Goal: Use online tool/utility: Use online tool/utility

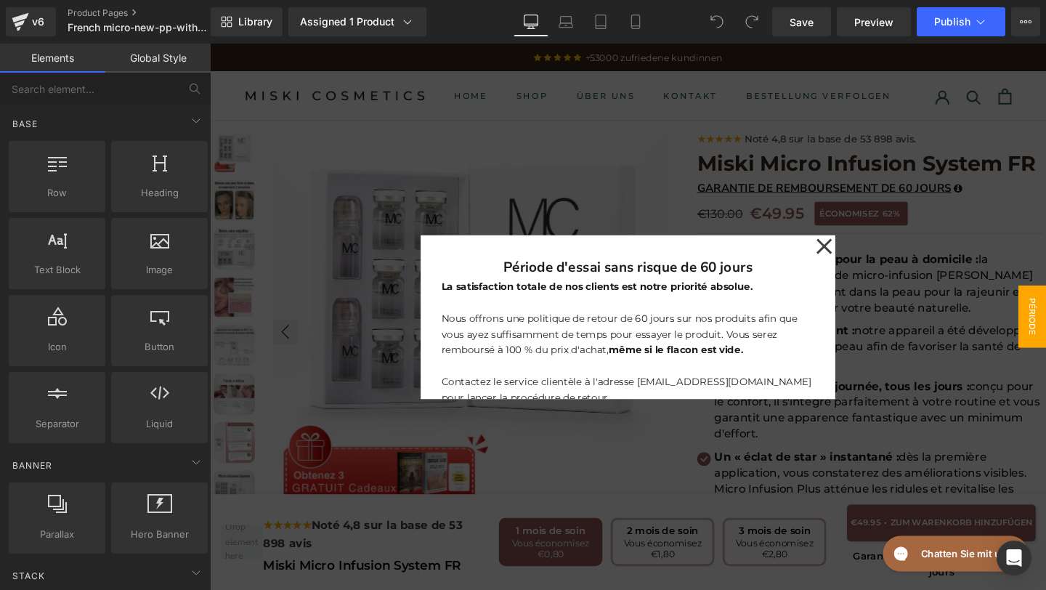
click at [856, 253] on icon at bounding box center [855, 256] width 17 height 73
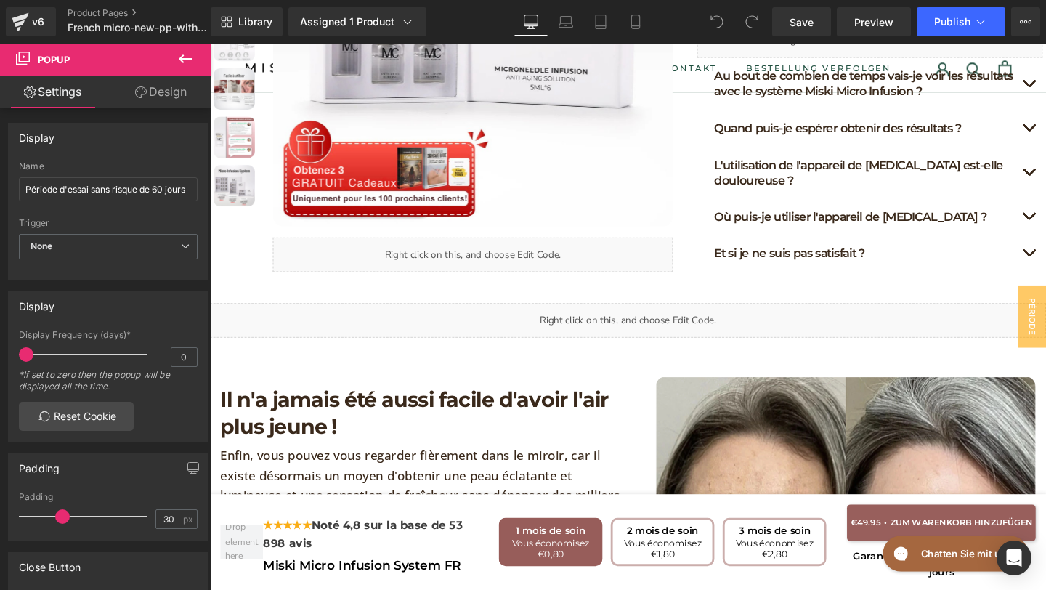
scroll to position [979, 0]
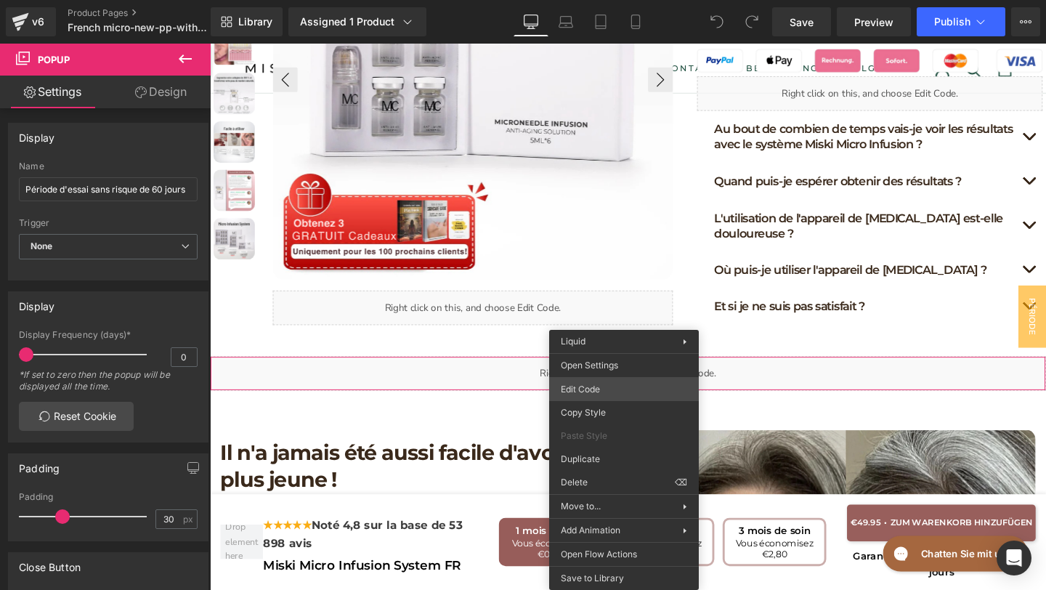
click at [617, 0] on div "You are previewing how the will restyle your page. You can not edit Elements in…" at bounding box center [523, 0] width 1046 height 0
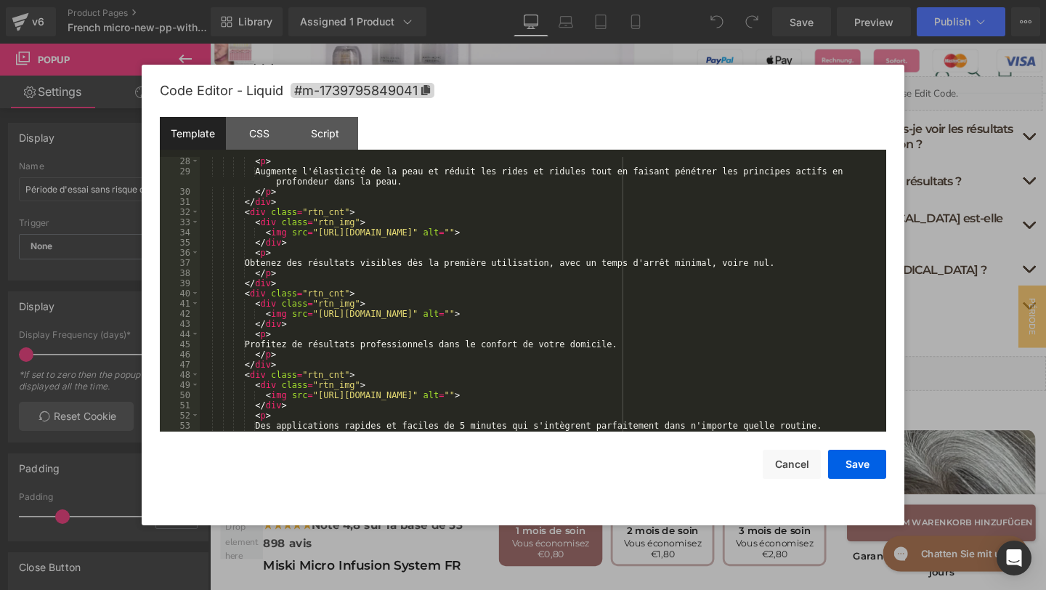
scroll to position [502, 0]
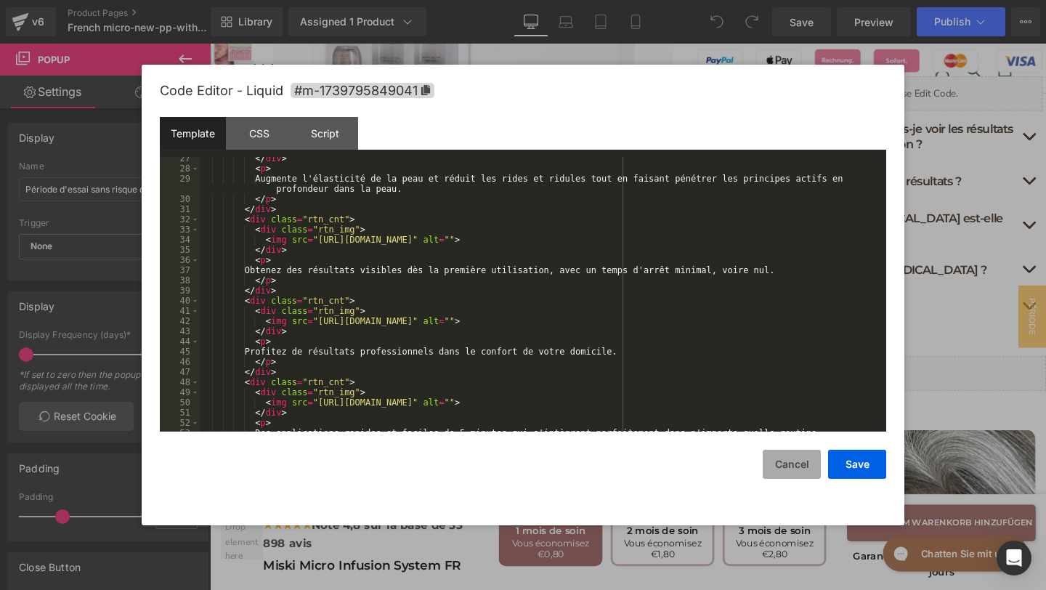
click at [779, 460] on button "Cancel" at bounding box center [792, 464] width 58 height 29
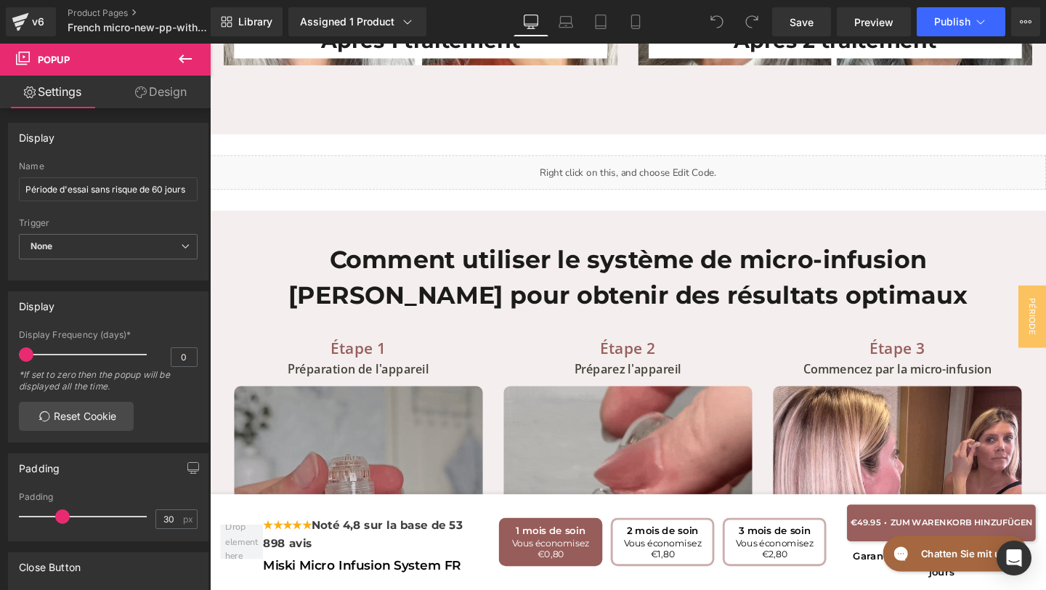
scroll to position [5110, 0]
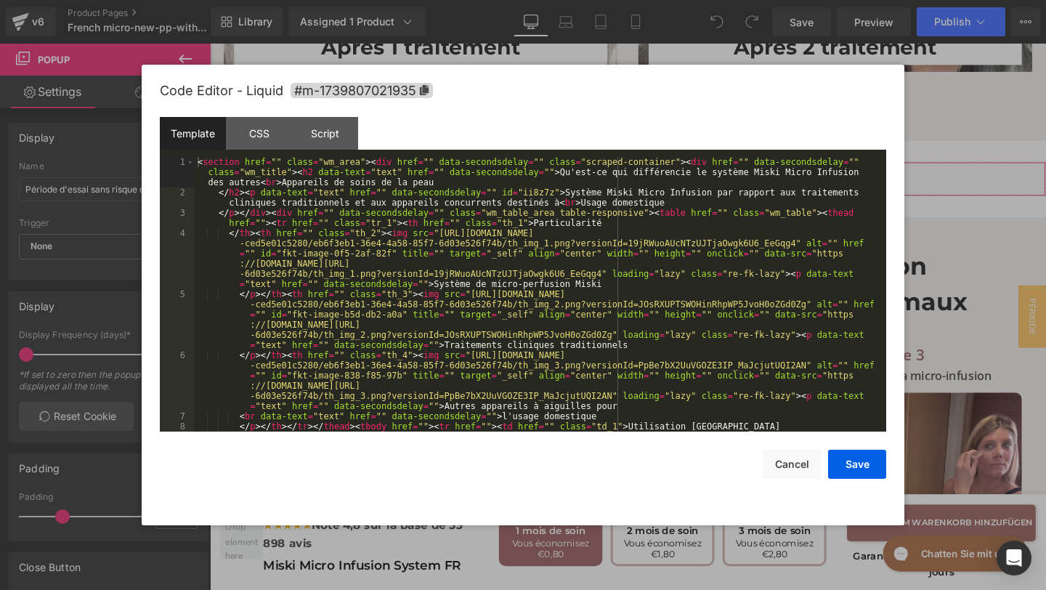
click at [562, 0] on div "You are previewing how the will restyle your page. You can not edit Elements in…" at bounding box center [523, 0] width 1046 height 0
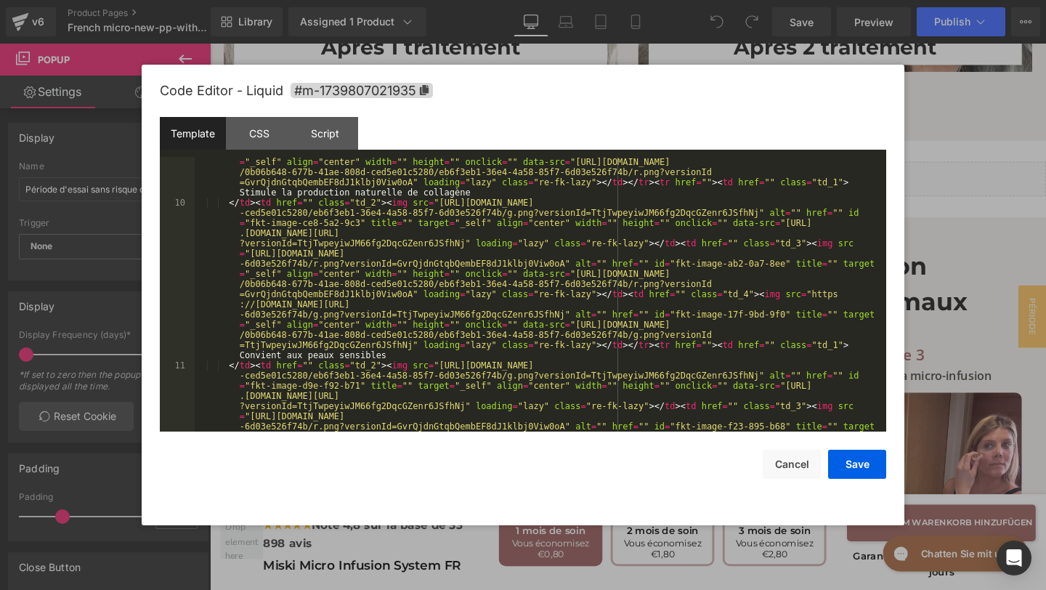
scroll to position [1264, 0]
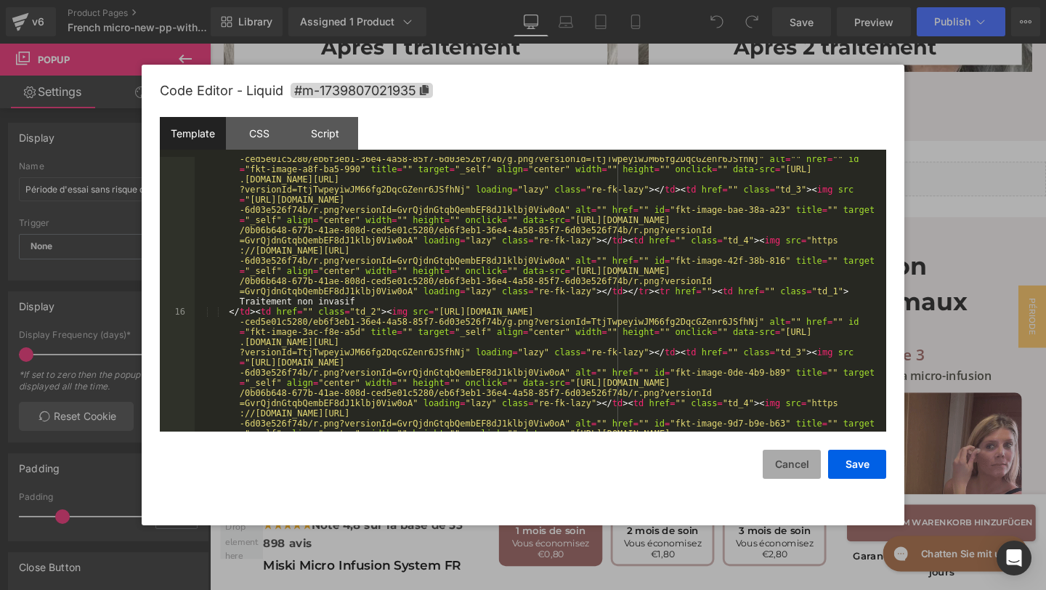
click at [784, 467] on button "Cancel" at bounding box center [792, 464] width 58 height 29
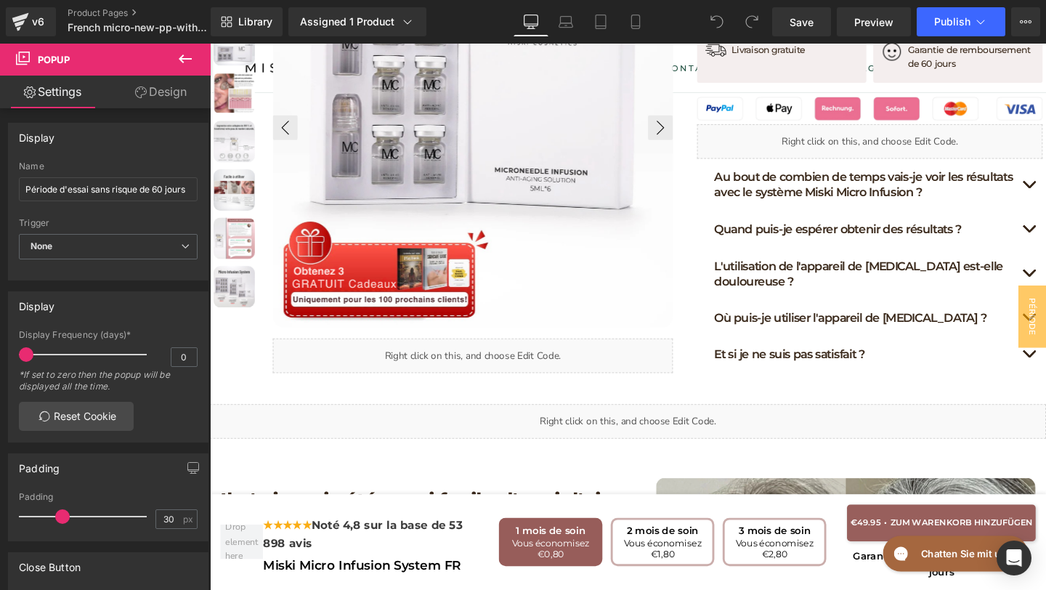
scroll to position [980, 0]
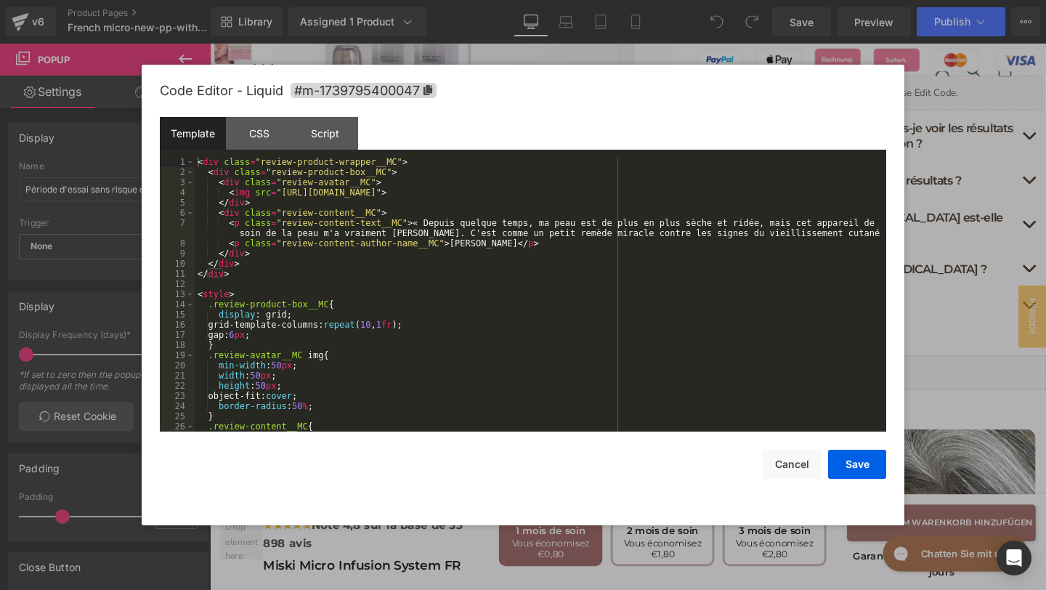
click at [526, 0] on div "You are previewing how the will restyle your page. You can not edit Elements in…" at bounding box center [523, 0] width 1046 height 0
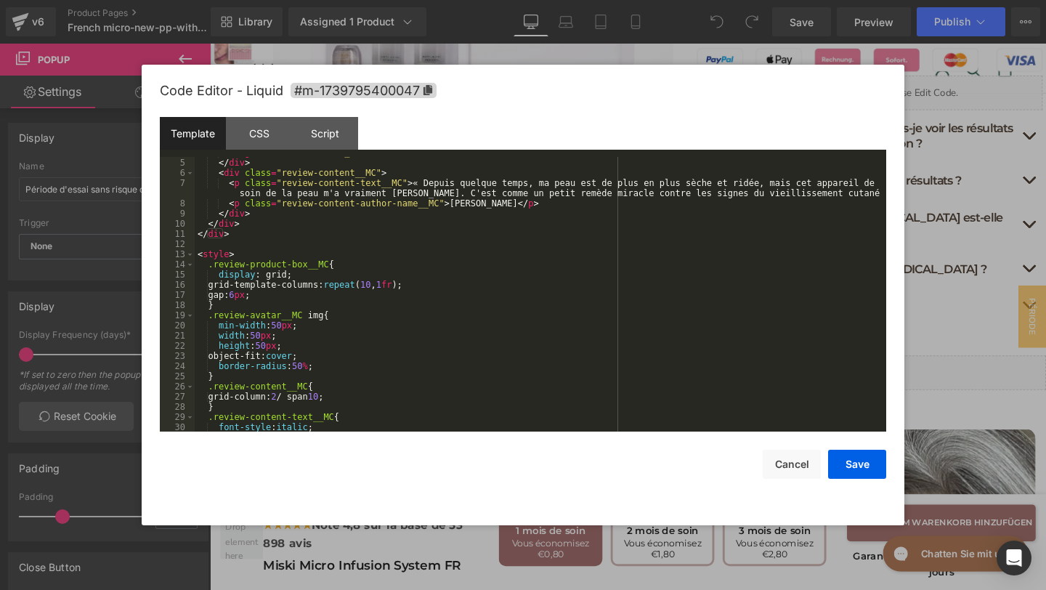
scroll to position [0, 0]
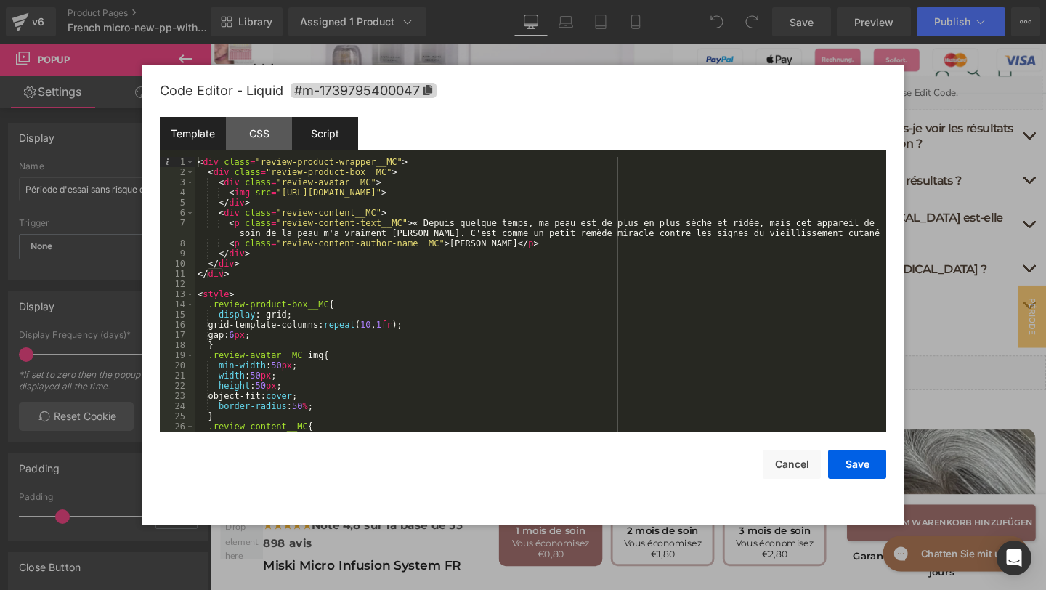
click at [312, 138] on div "Script" at bounding box center [325, 133] width 66 height 33
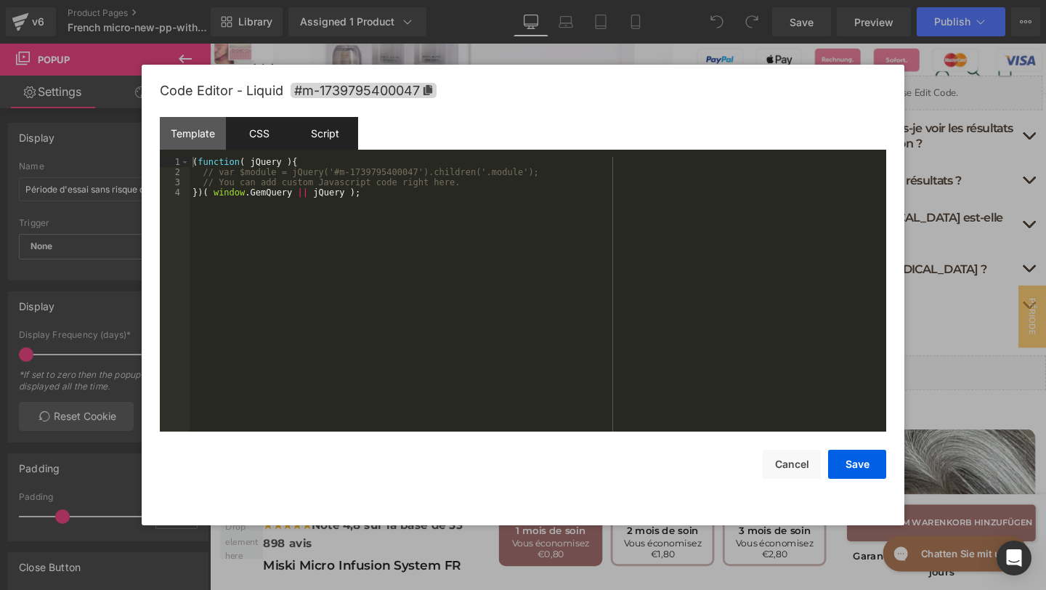
click at [270, 136] on div "CSS" at bounding box center [259, 133] width 66 height 33
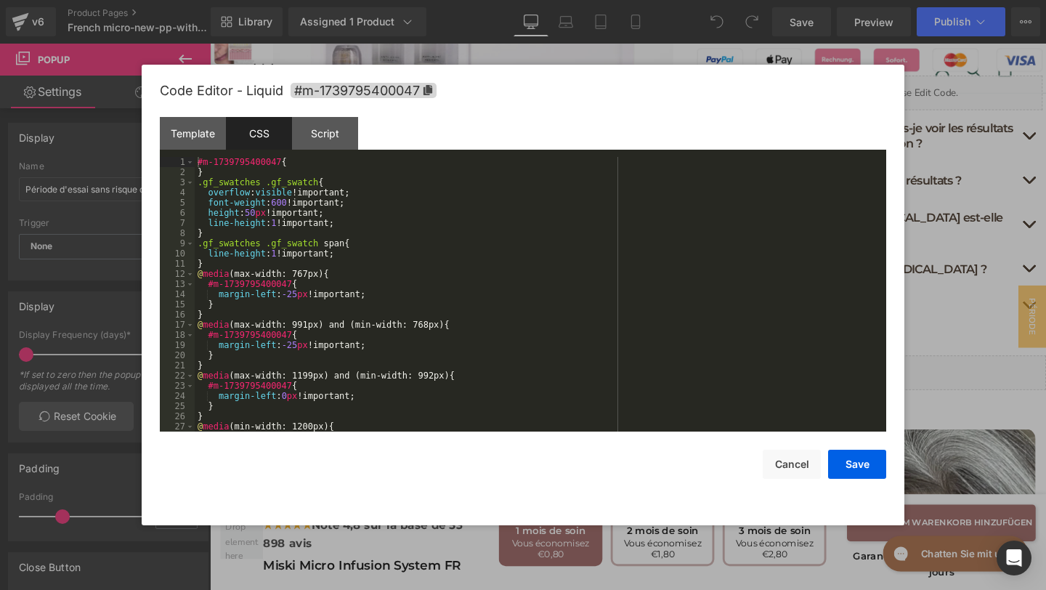
scroll to position [102, 0]
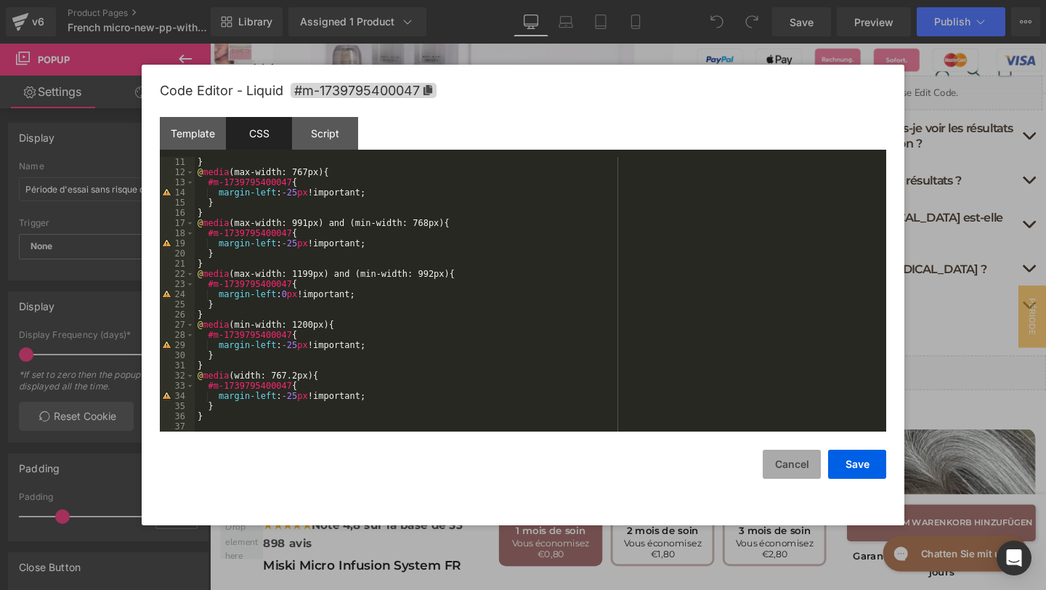
click at [769, 479] on button "Cancel" at bounding box center [792, 464] width 58 height 29
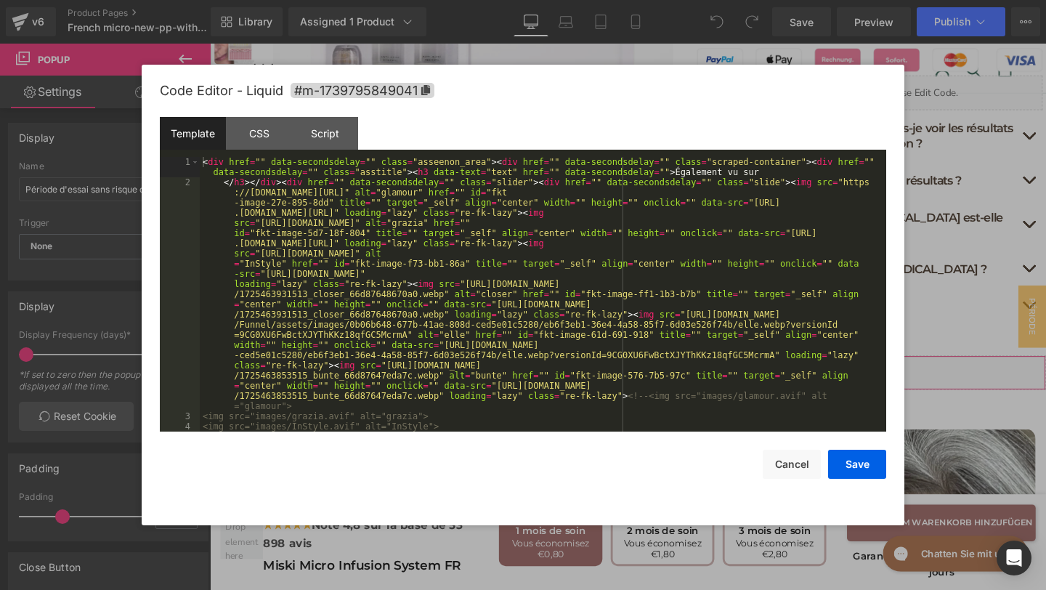
click at [435, 0] on div "You are previewing how the will restyle your page. You can not edit Elements in…" at bounding box center [523, 0] width 1046 height 0
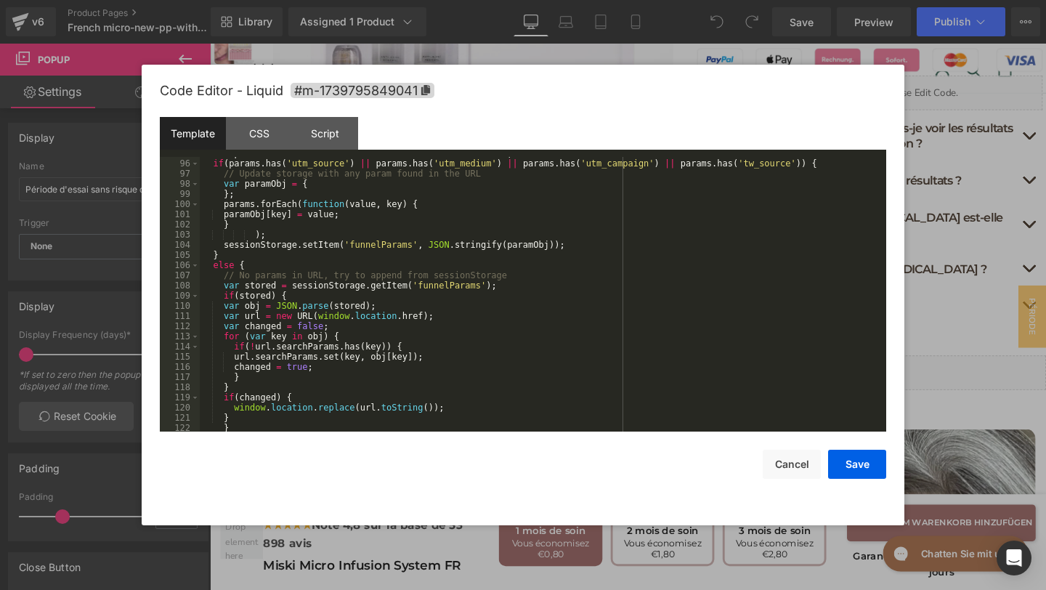
scroll to position [1261, 0]
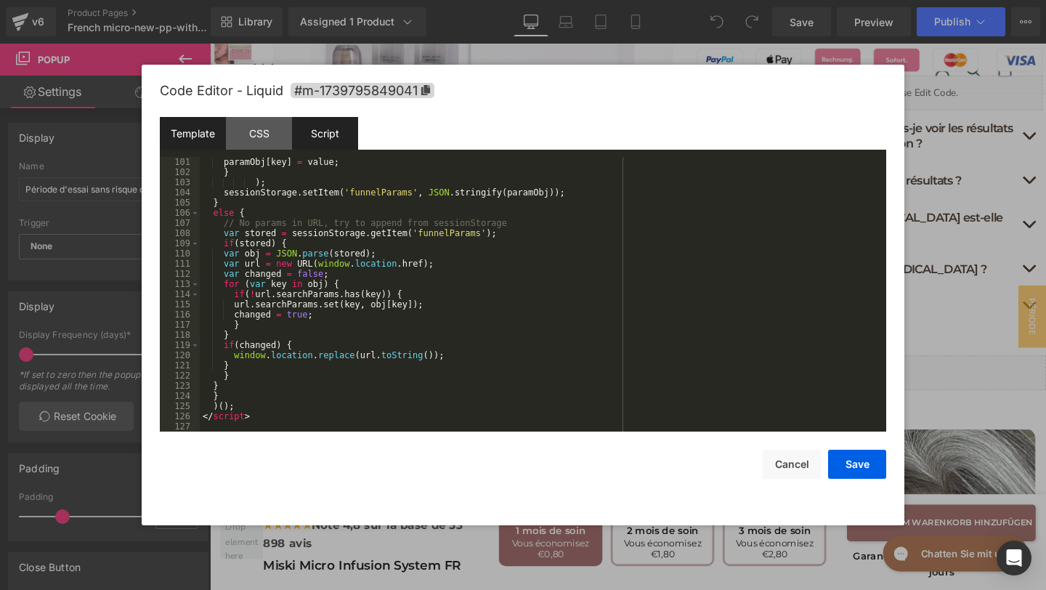
click at [321, 139] on div "Script" at bounding box center [325, 133] width 66 height 33
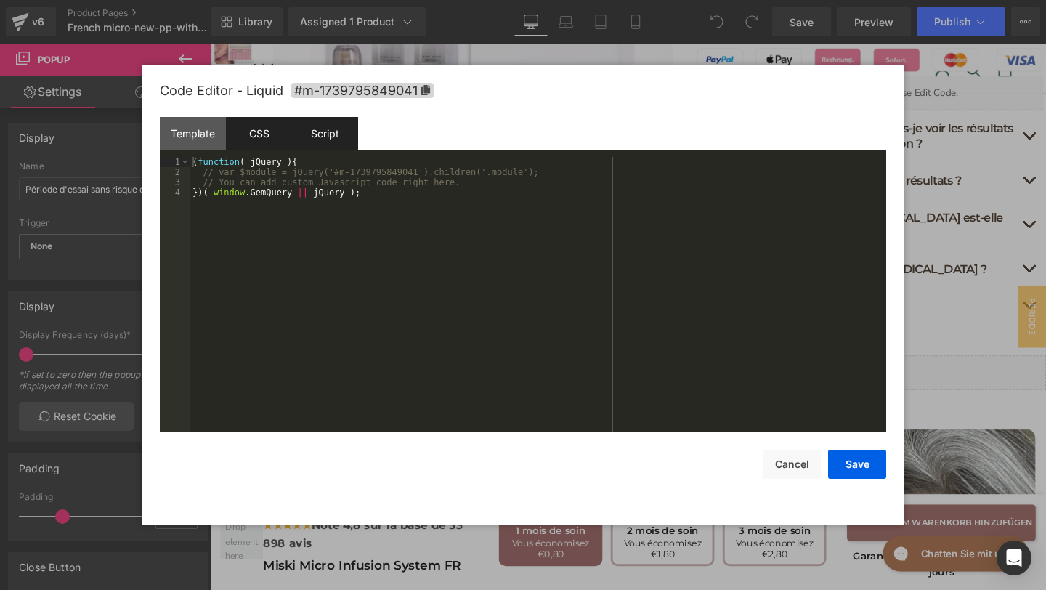
click at [251, 139] on div "CSS" at bounding box center [259, 133] width 66 height 33
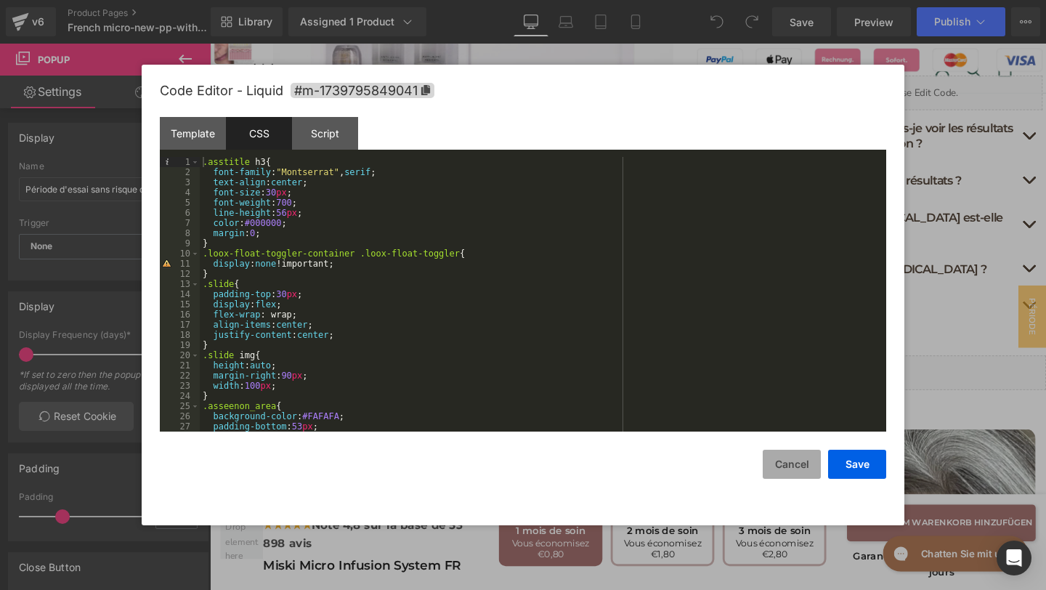
click at [789, 463] on button "Cancel" at bounding box center [792, 464] width 58 height 29
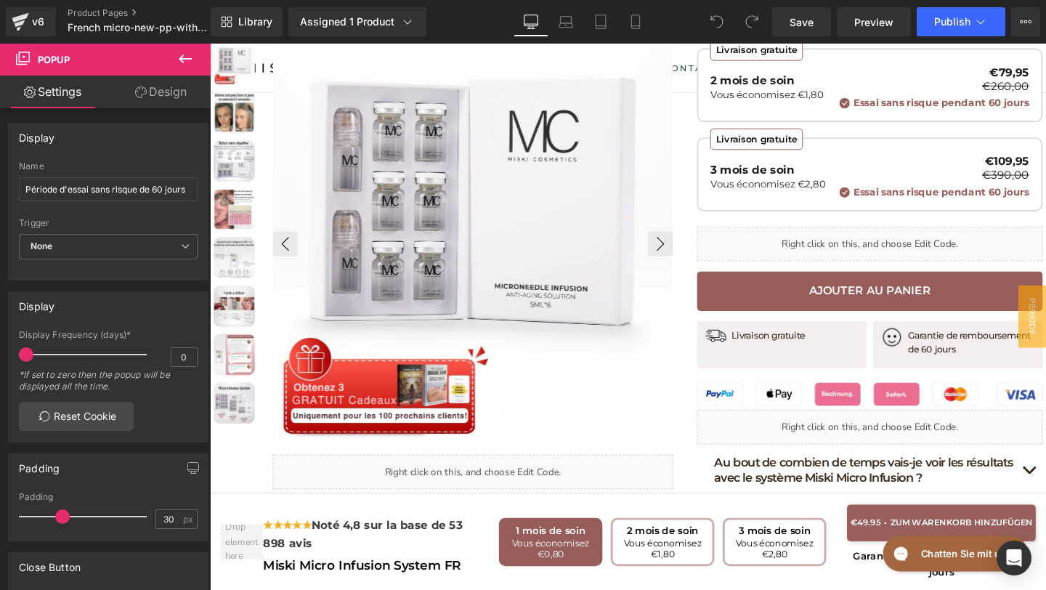
scroll to position [630, 0]
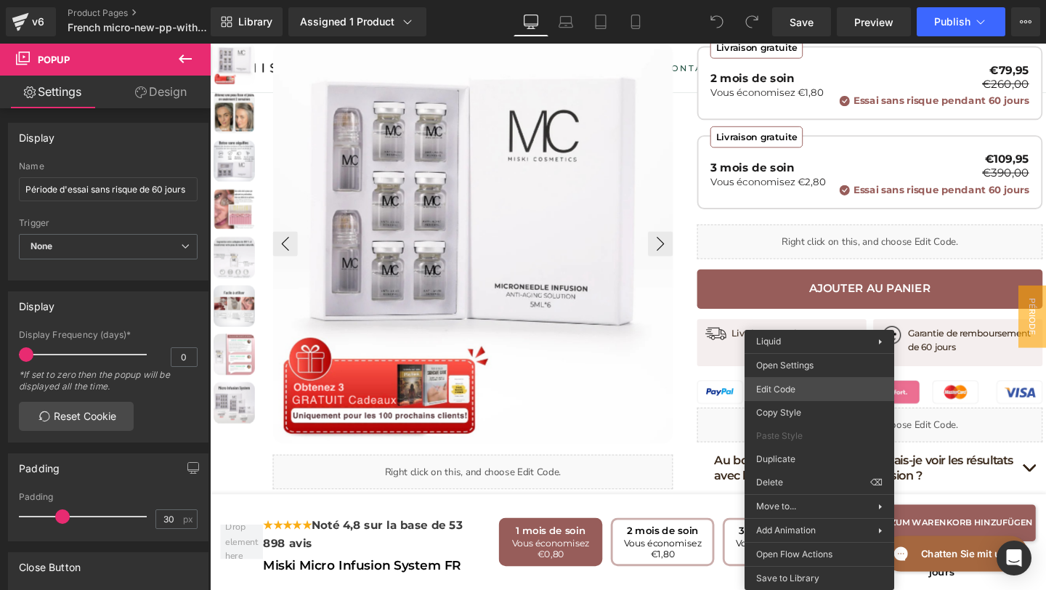
click at [805, 0] on div "You are previewing how the will restyle your page. You can not edit Elements in…" at bounding box center [523, 0] width 1046 height 0
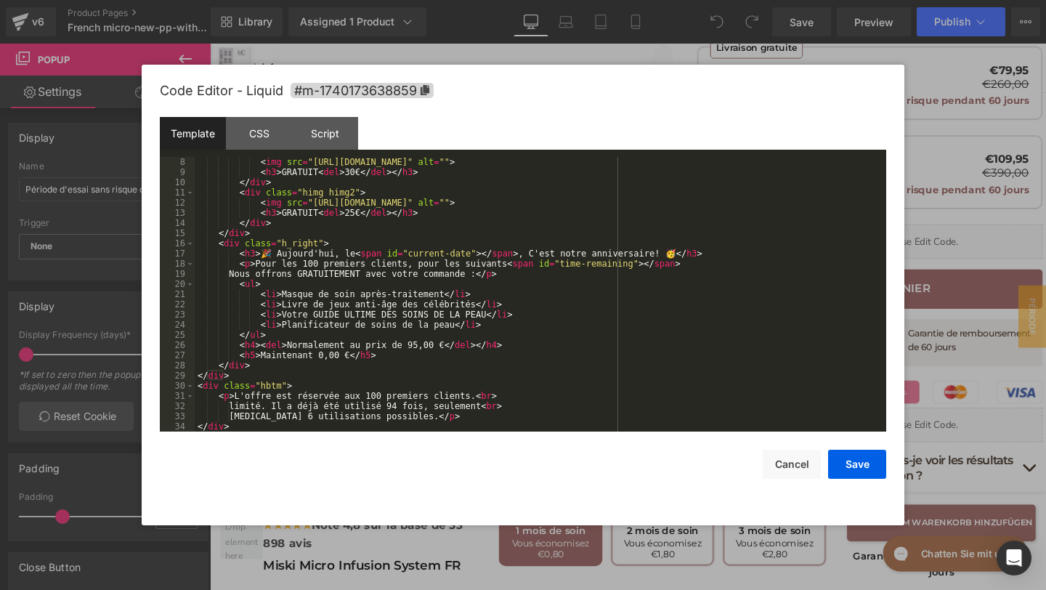
scroll to position [81, 0]
click at [254, 134] on div "CSS" at bounding box center [259, 133] width 66 height 33
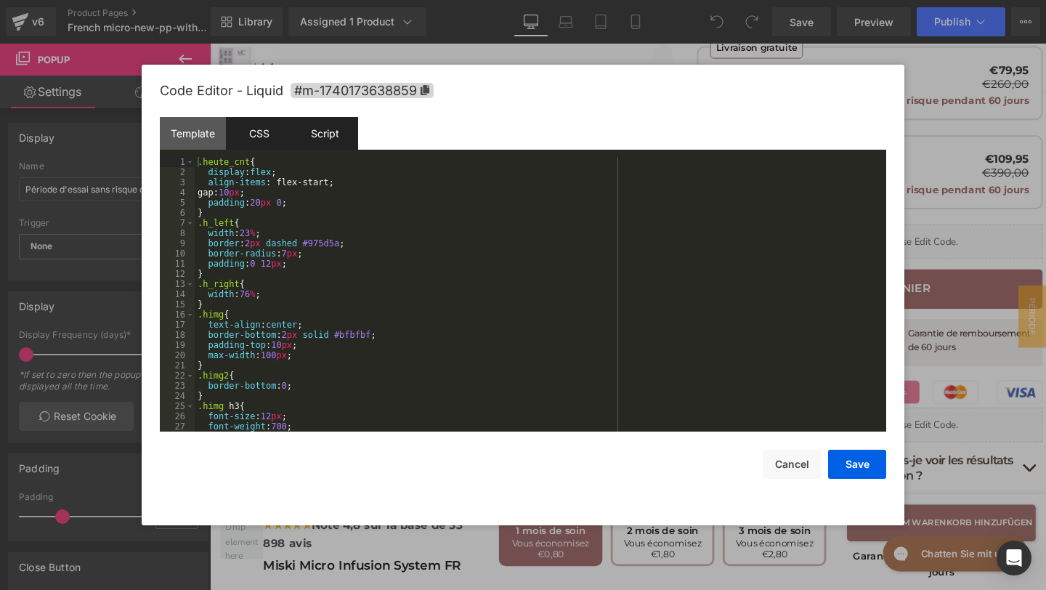
click at [318, 134] on div "Script" at bounding box center [325, 133] width 66 height 33
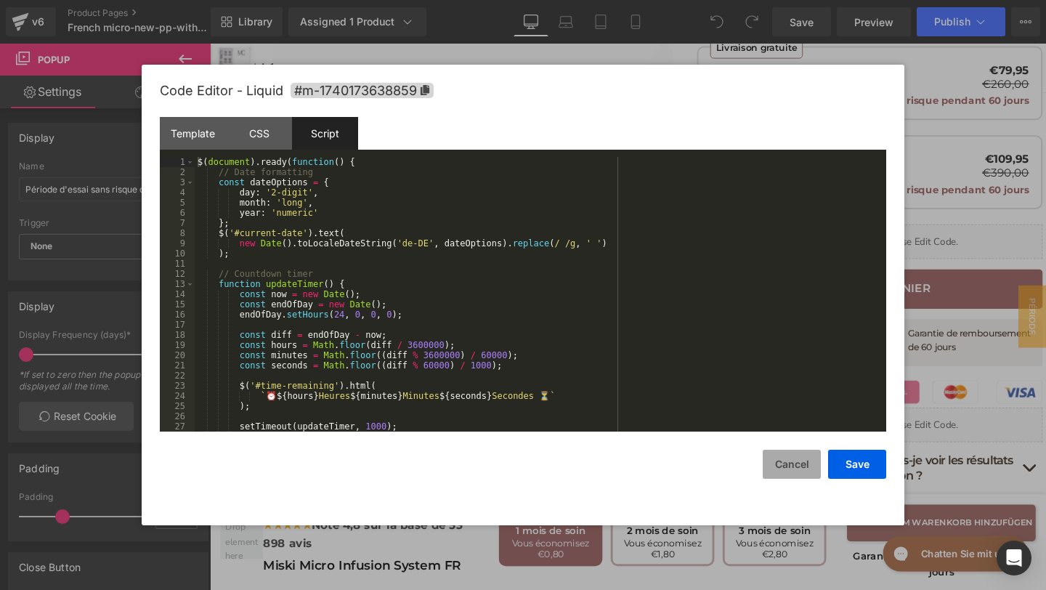
click at [803, 462] on button "Cancel" at bounding box center [792, 464] width 58 height 29
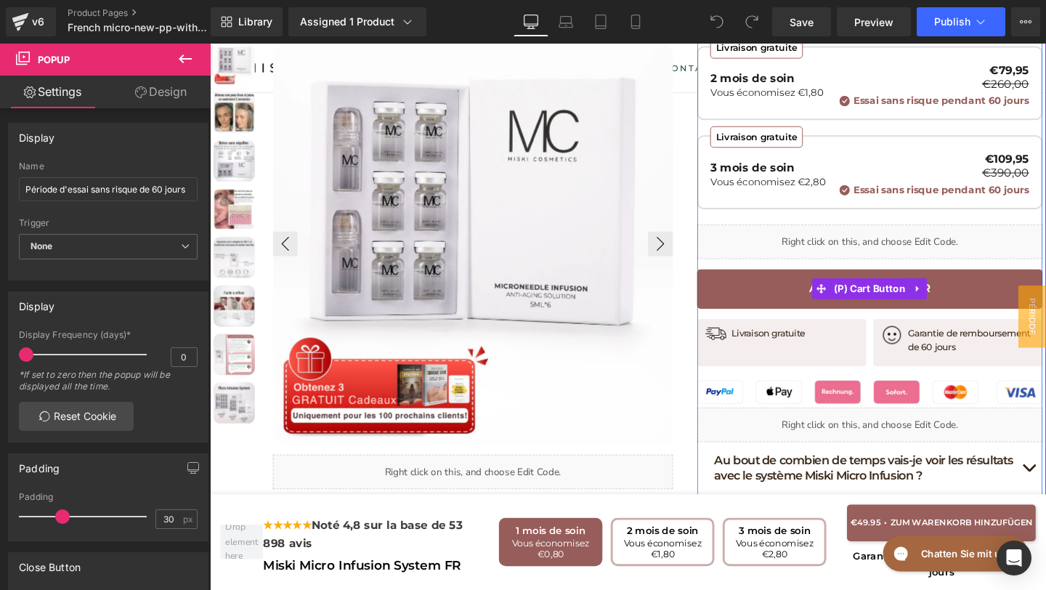
scroll to position [655, 0]
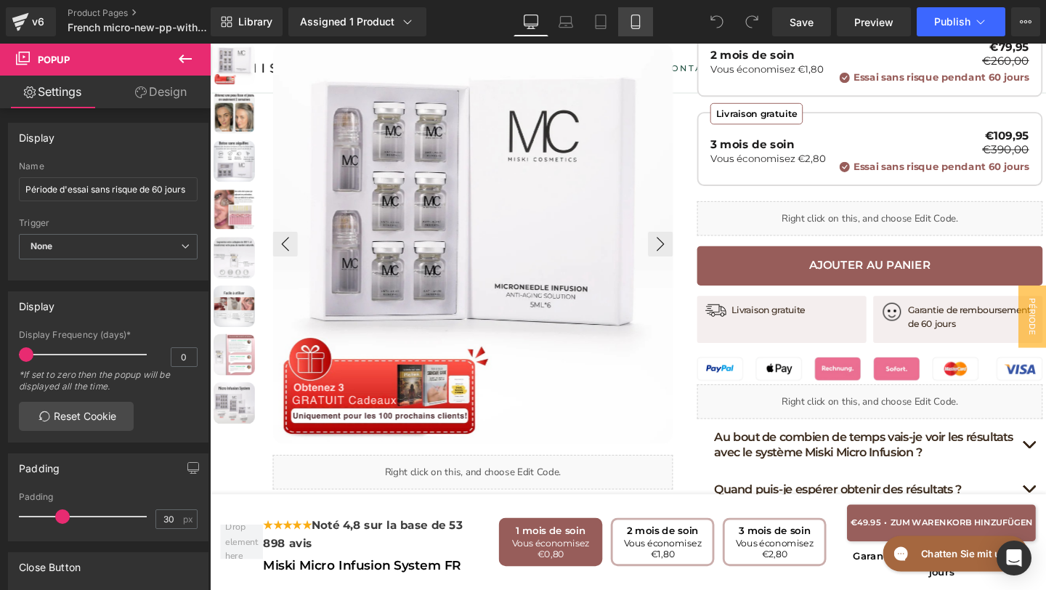
click at [630, 13] on link "Mobile" at bounding box center [635, 21] width 35 height 29
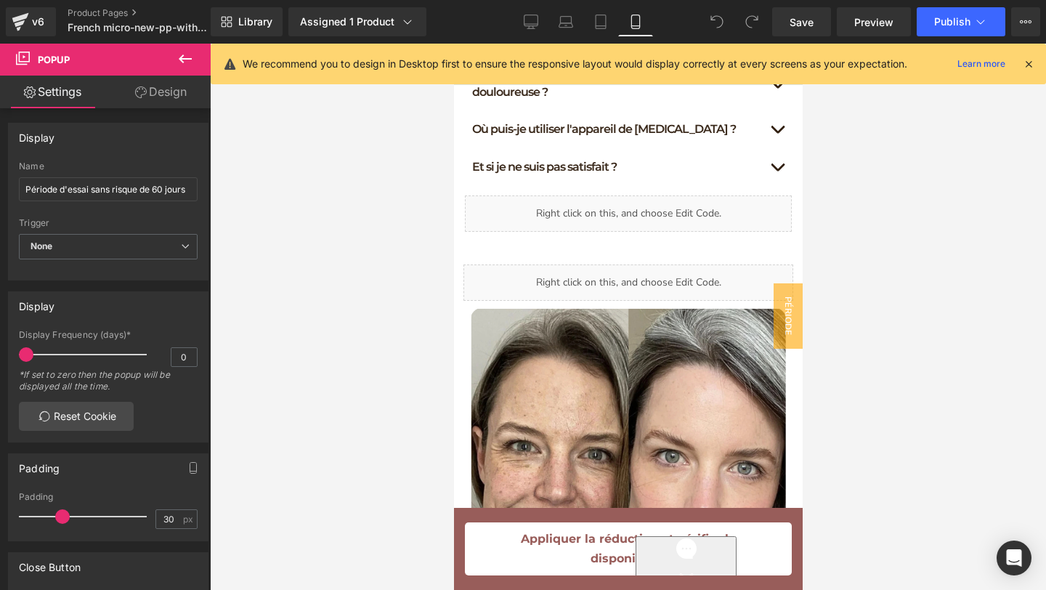
scroll to position [1406, 0]
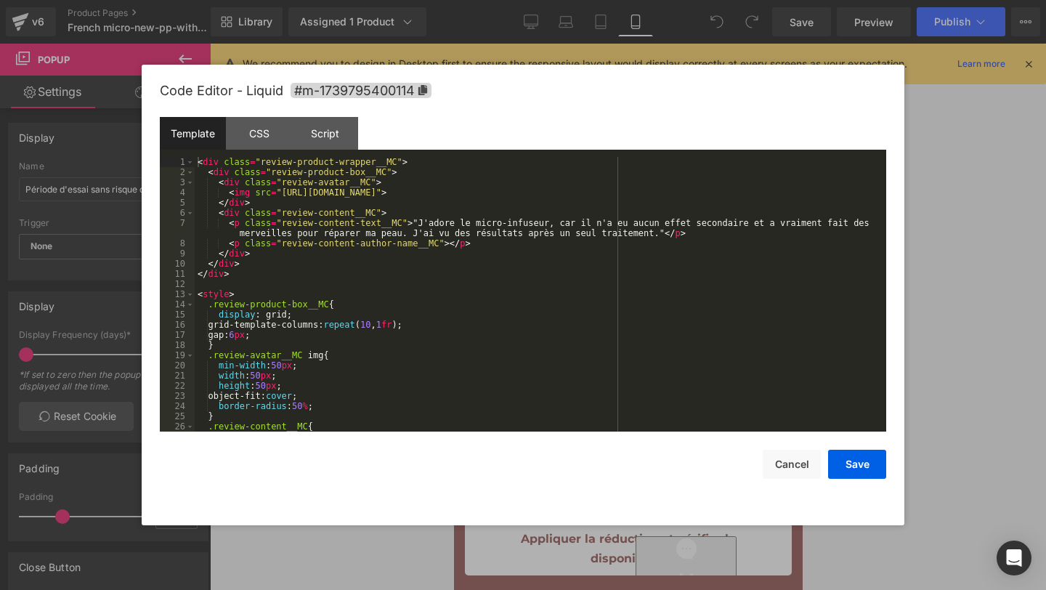
click at [667, 0] on div "You are previewing how the will restyle your page. You can not edit Elements in…" at bounding box center [523, 0] width 1046 height 0
click at [267, 150] on div "Template CSS Script Data" at bounding box center [523, 137] width 726 height 40
click at [328, 137] on div "Script" at bounding box center [325, 133] width 66 height 33
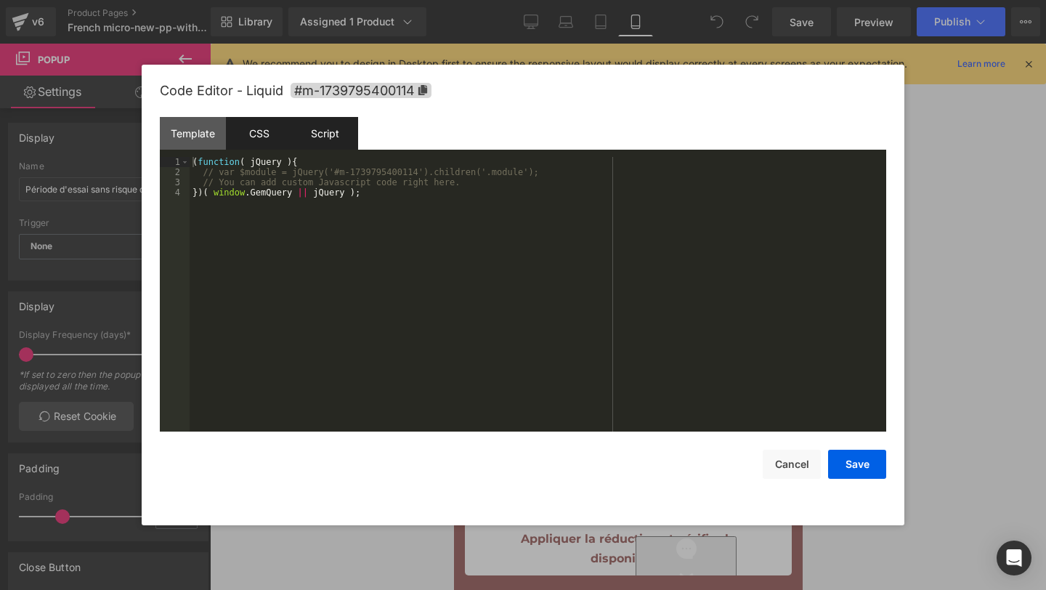
click at [279, 138] on div "CSS" at bounding box center [259, 133] width 66 height 33
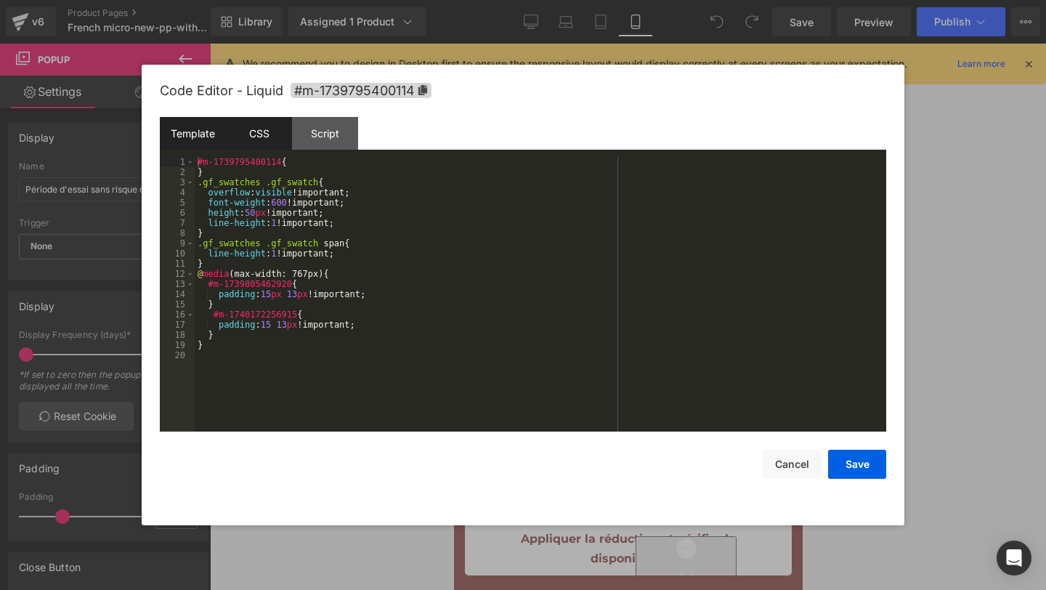
click at [220, 133] on div "Template" at bounding box center [193, 133] width 66 height 33
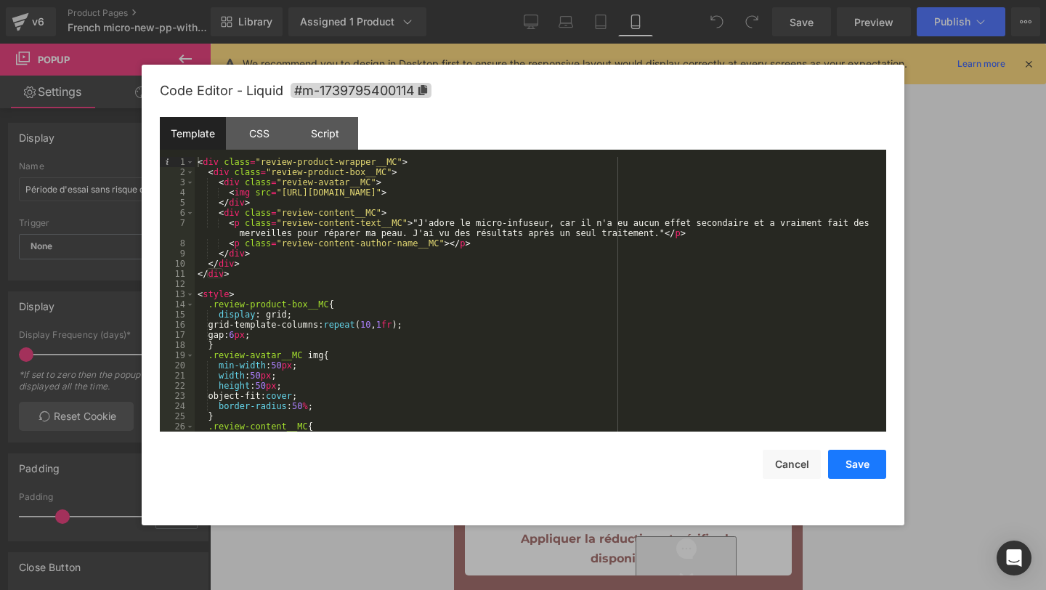
click at [860, 469] on button "Save" at bounding box center [857, 464] width 58 height 29
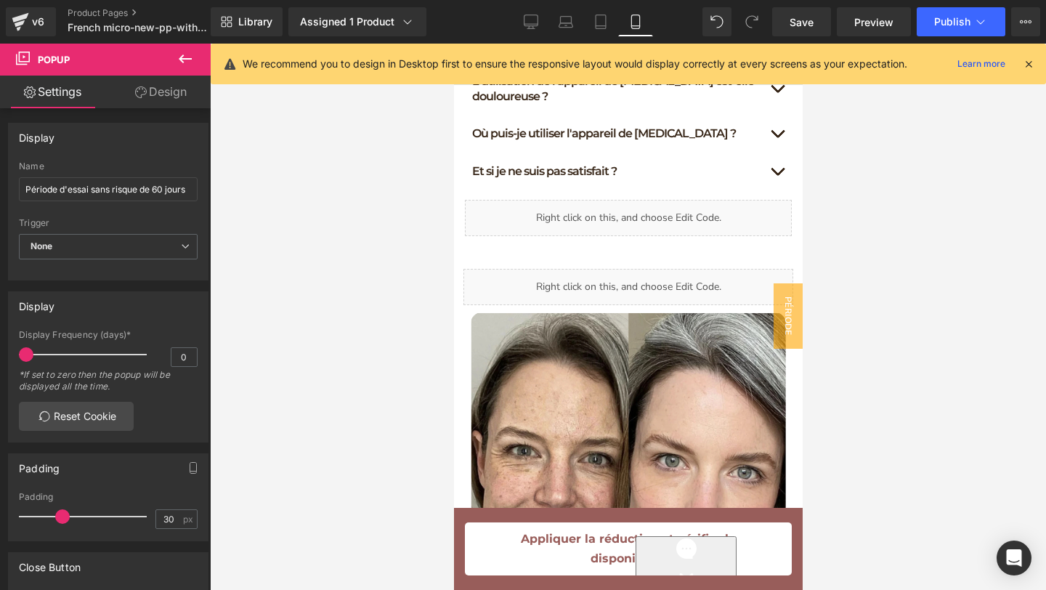
click at [813, 36] on div "Library Assigned 1 Product Product Preview Miski Micro Infusion System FR Manag…" at bounding box center [628, 22] width 835 height 44
click at [807, 22] on span "Save" at bounding box center [801, 22] width 24 height 15
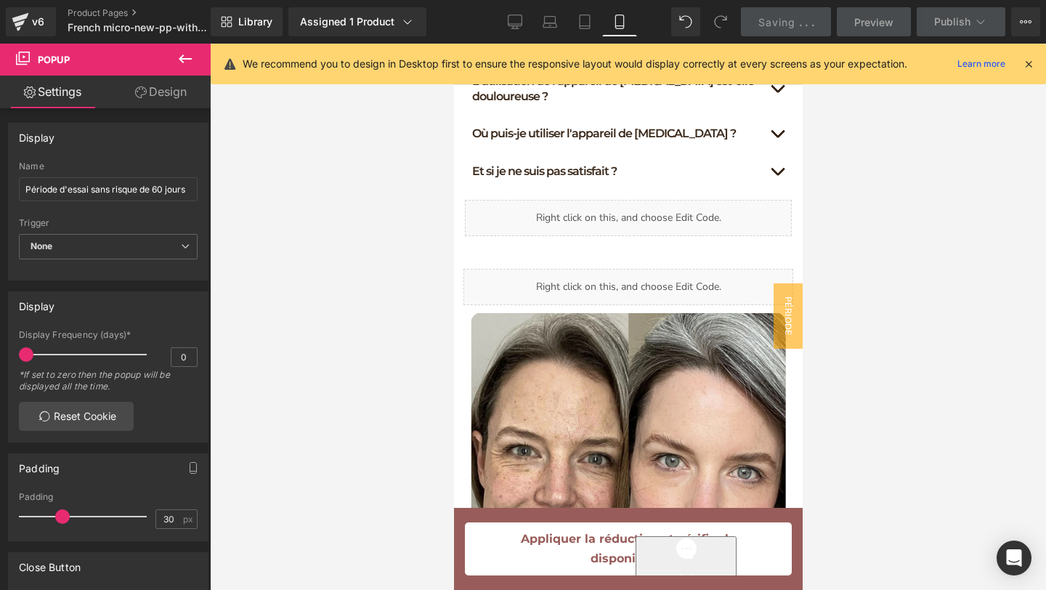
click at [1025, 62] on icon at bounding box center [1028, 63] width 13 height 13
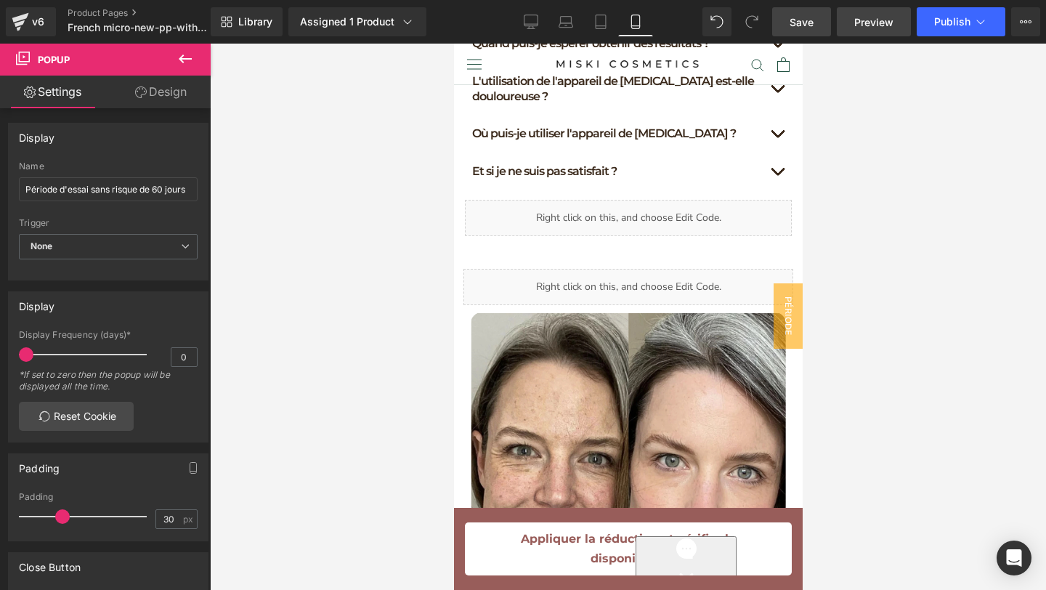
click at [871, 23] on span "Preview" at bounding box center [873, 22] width 39 height 15
